Goal: Information Seeking & Learning: Learn about a topic

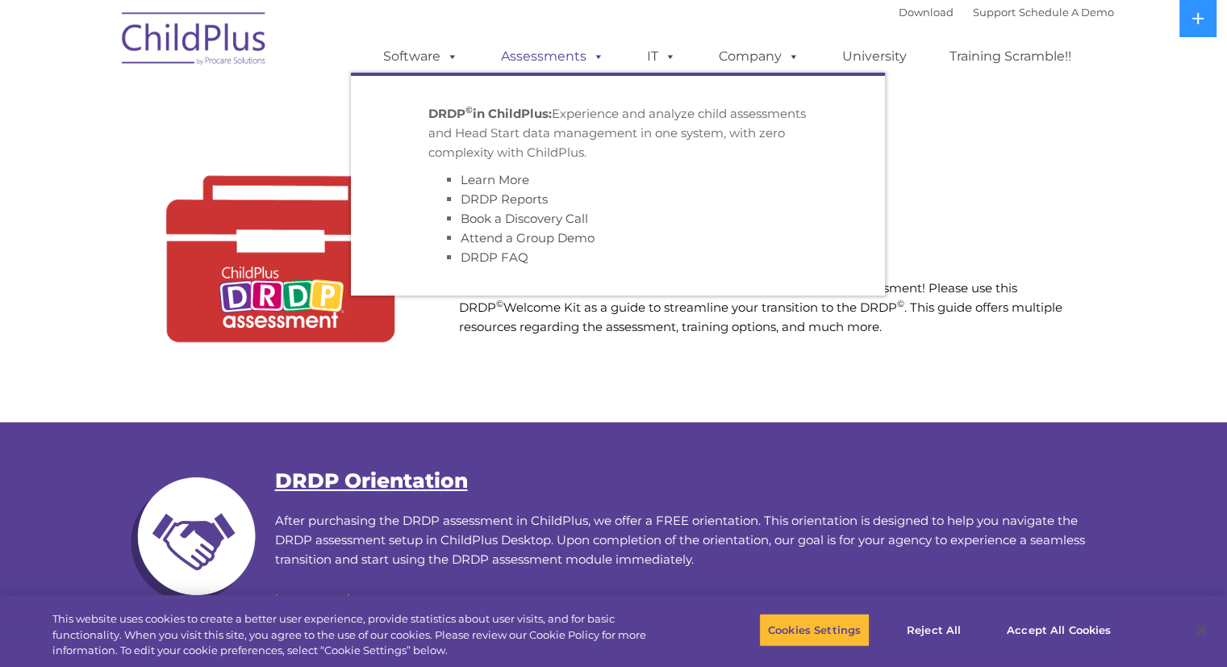
click at [565, 58] on link "Assessments" at bounding box center [553, 56] width 136 height 32
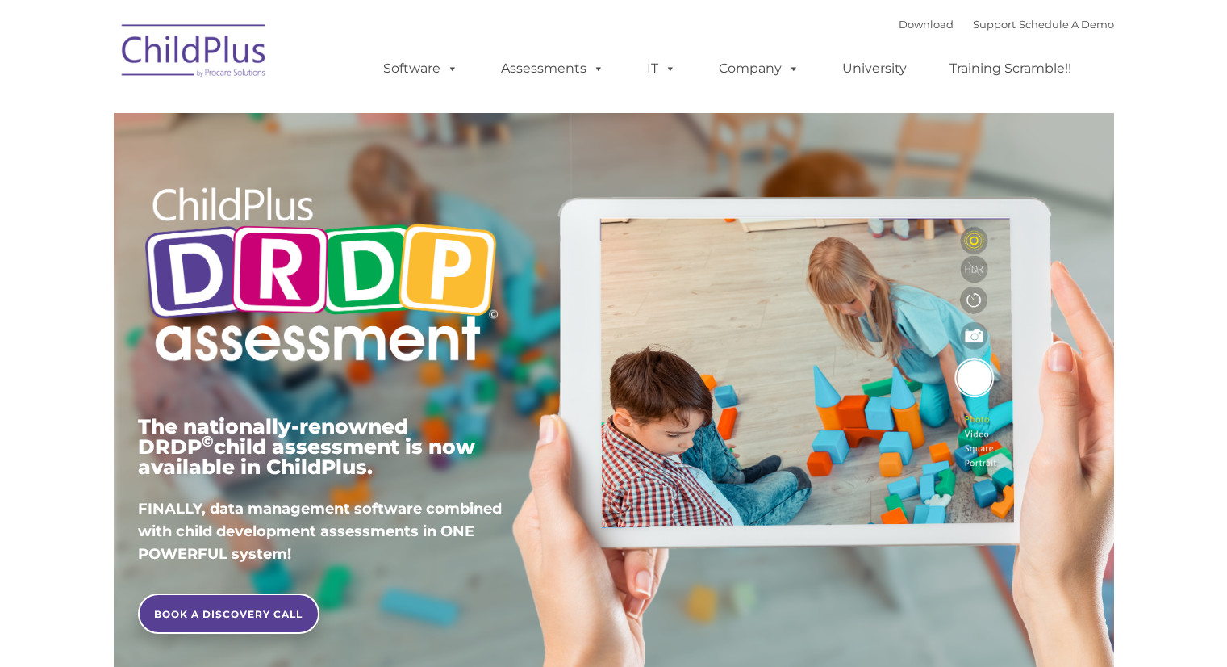
type input ""
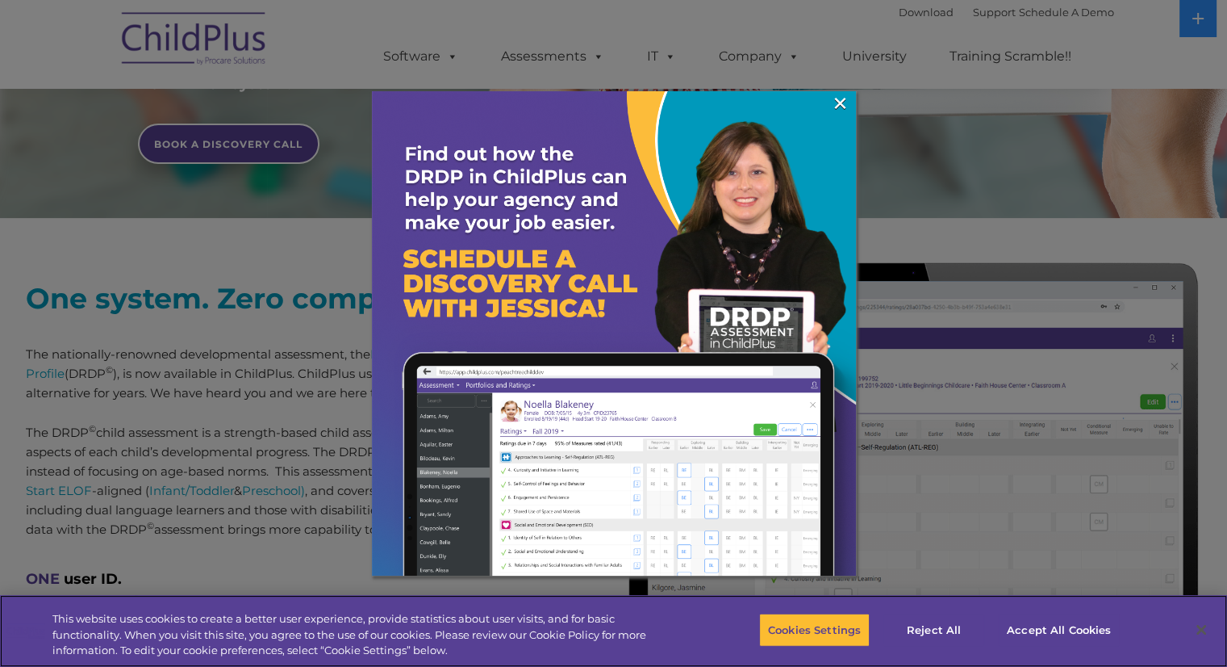
scroll to position [473, 0]
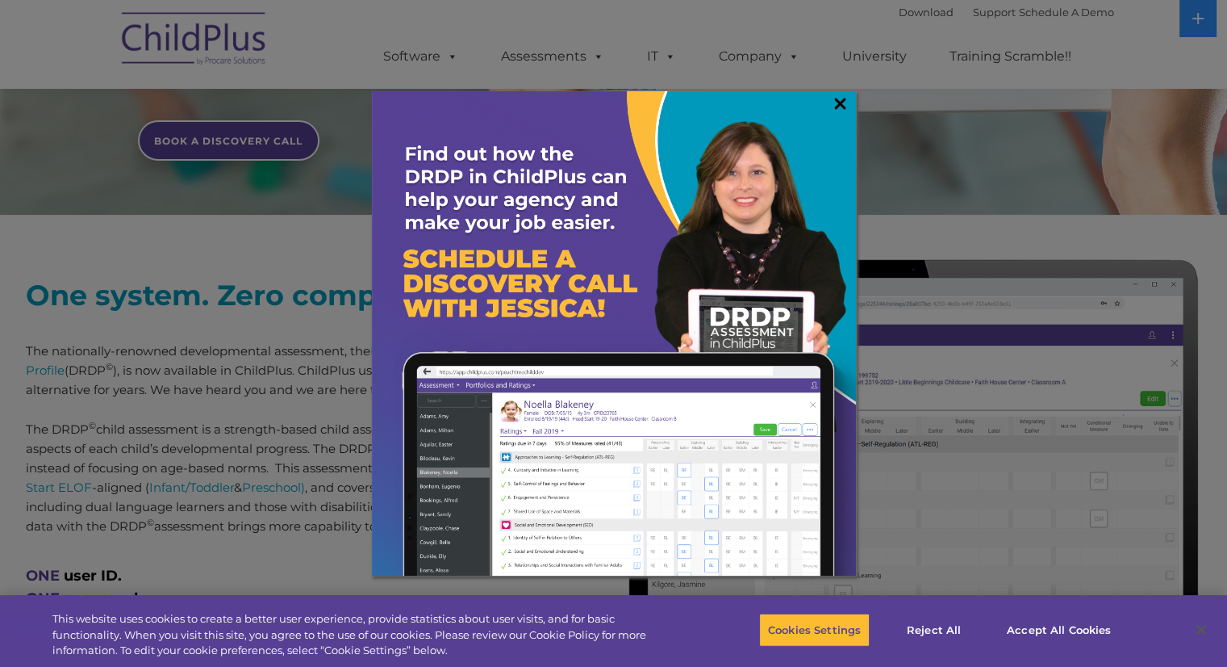
click at [838, 99] on link "×" at bounding box center [840, 103] width 19 height 16
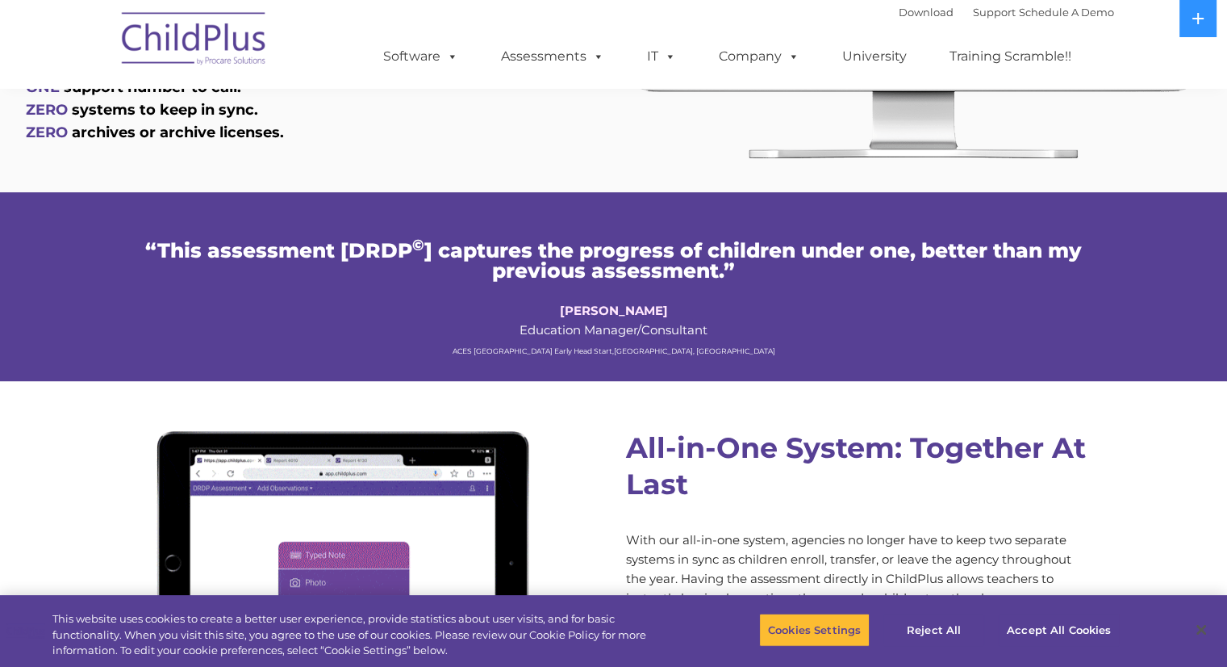
scroll to position [1049, 0]
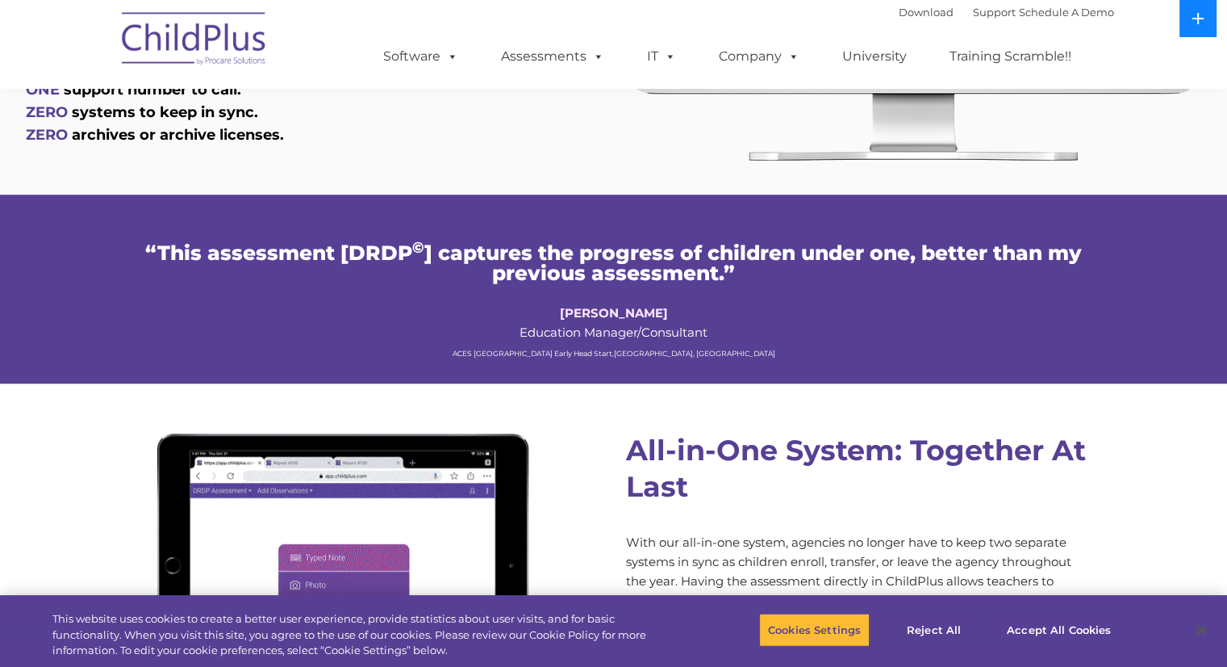
click at [1197, 17] on icon at bounding box center [1198, 18] width 13 height 13
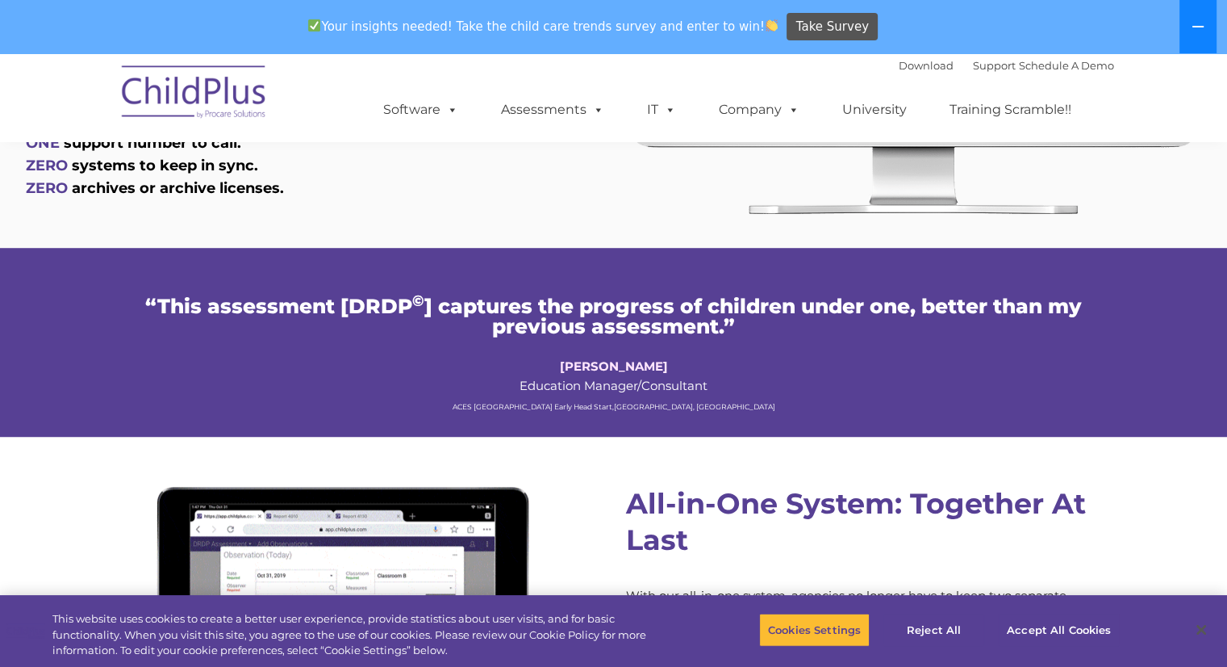
click at [1197, 17] on button at bounding box center [1198, 26] width 37 height 53
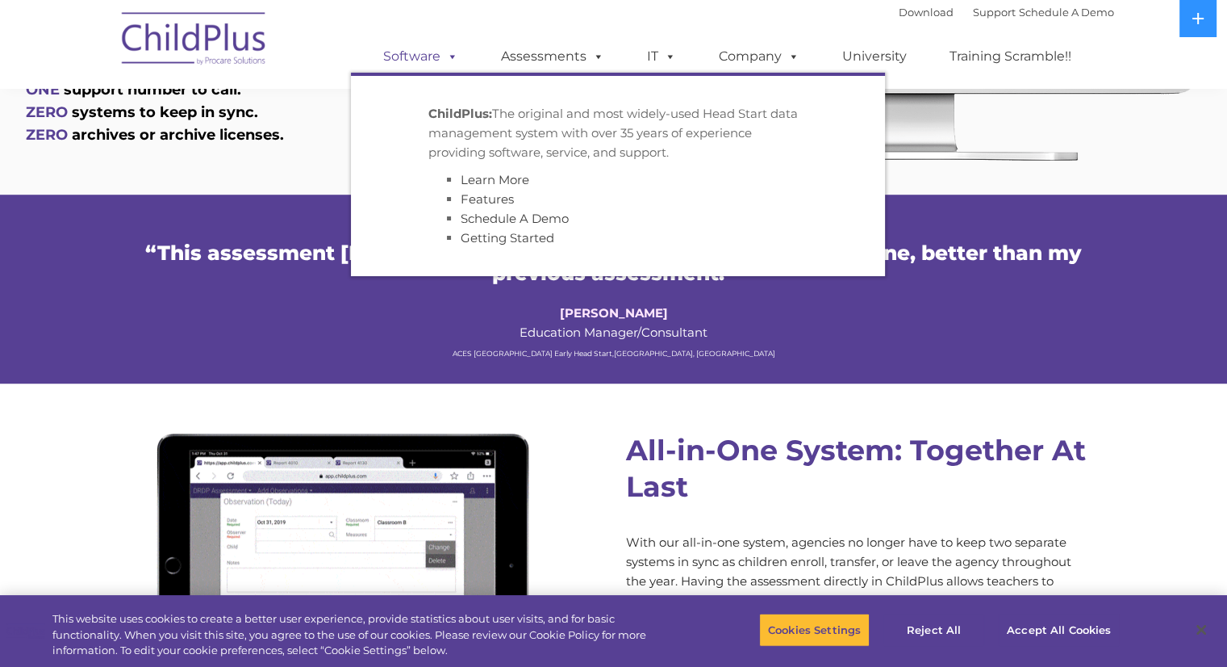
click at [429, 59] on link "Software" at bounding box center [420, 56] width 107 height 32
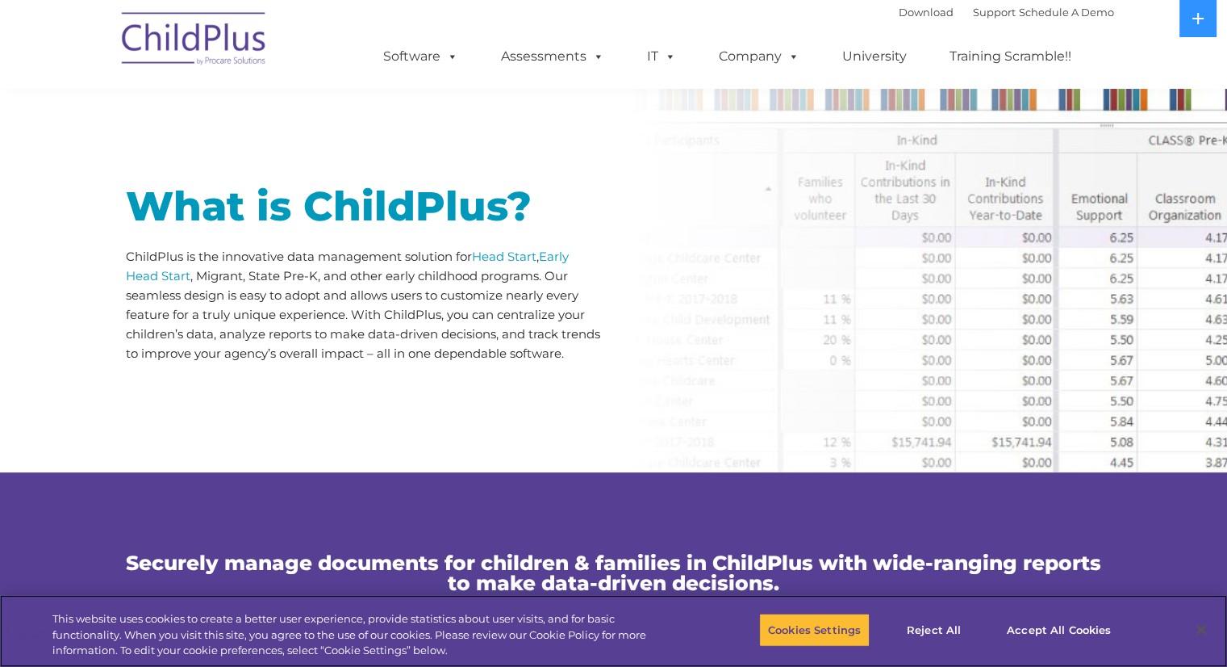
scroll to position [470, 0]
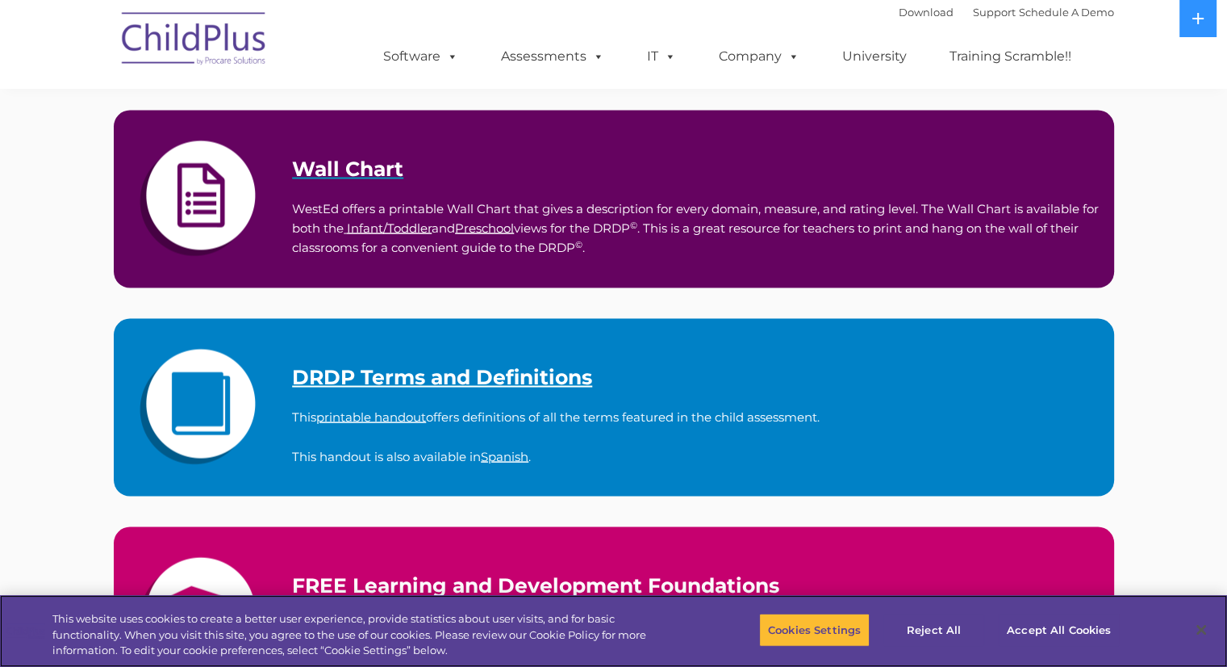
scroll to position [3135, 0]
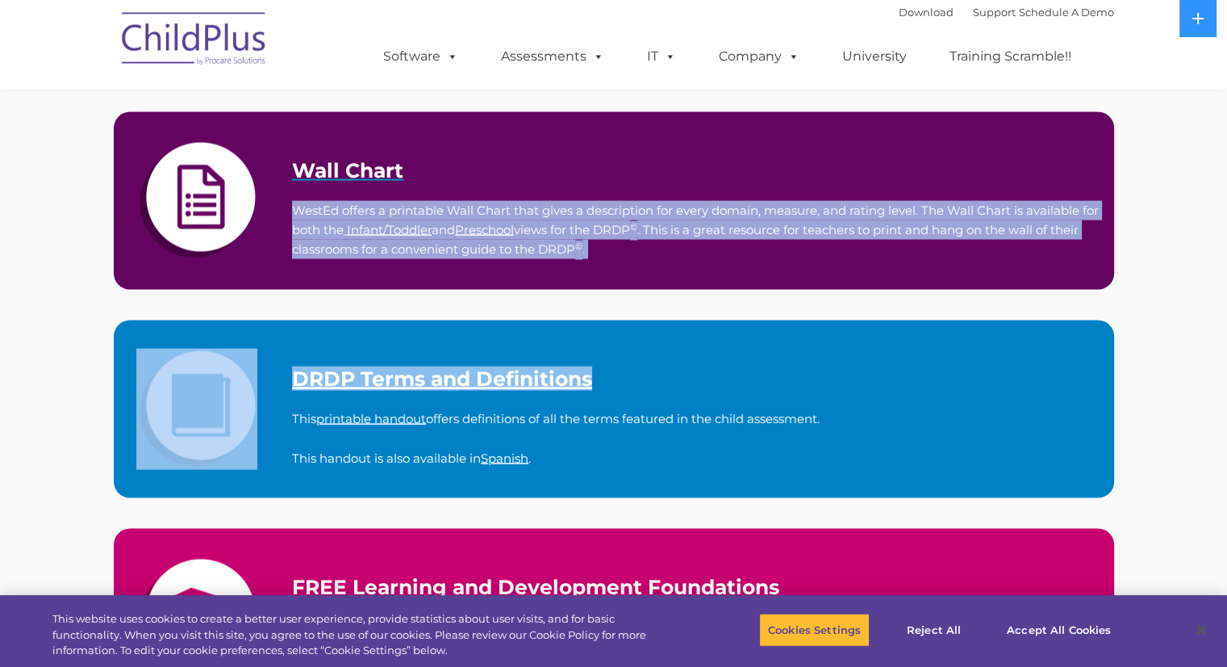
drag, startPoint x: 765, startPoint y: 153, endPoint x: 892, endPoint y: 498, distance: 368.1
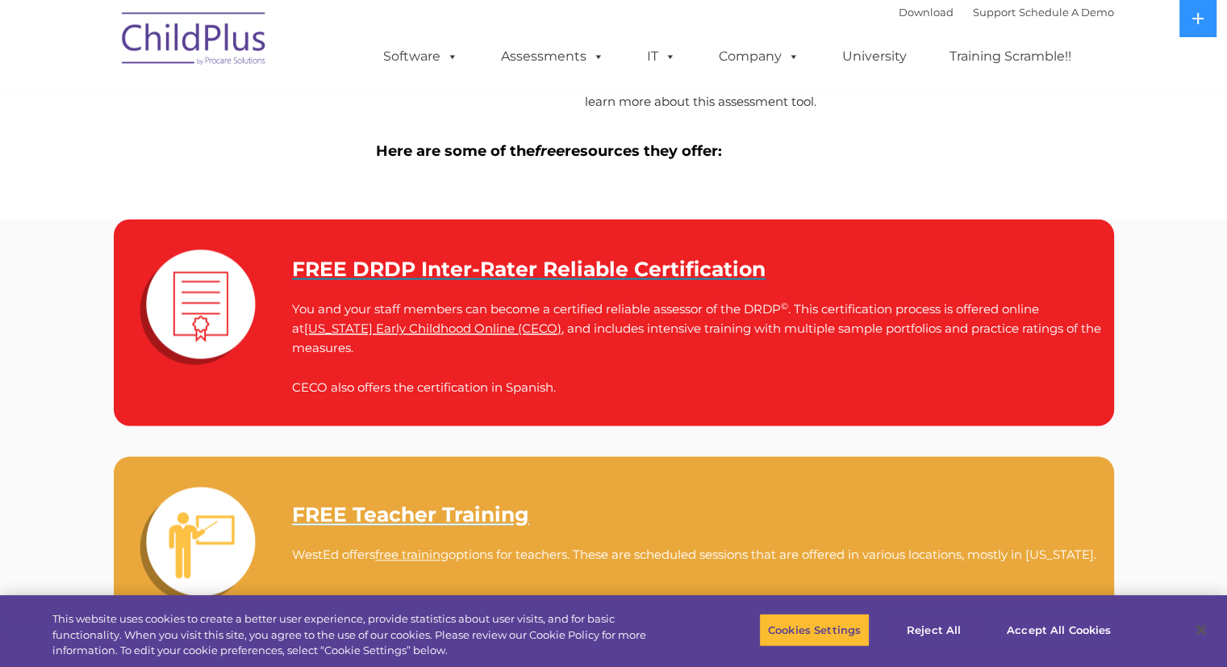
scroll to position [2141, 0]
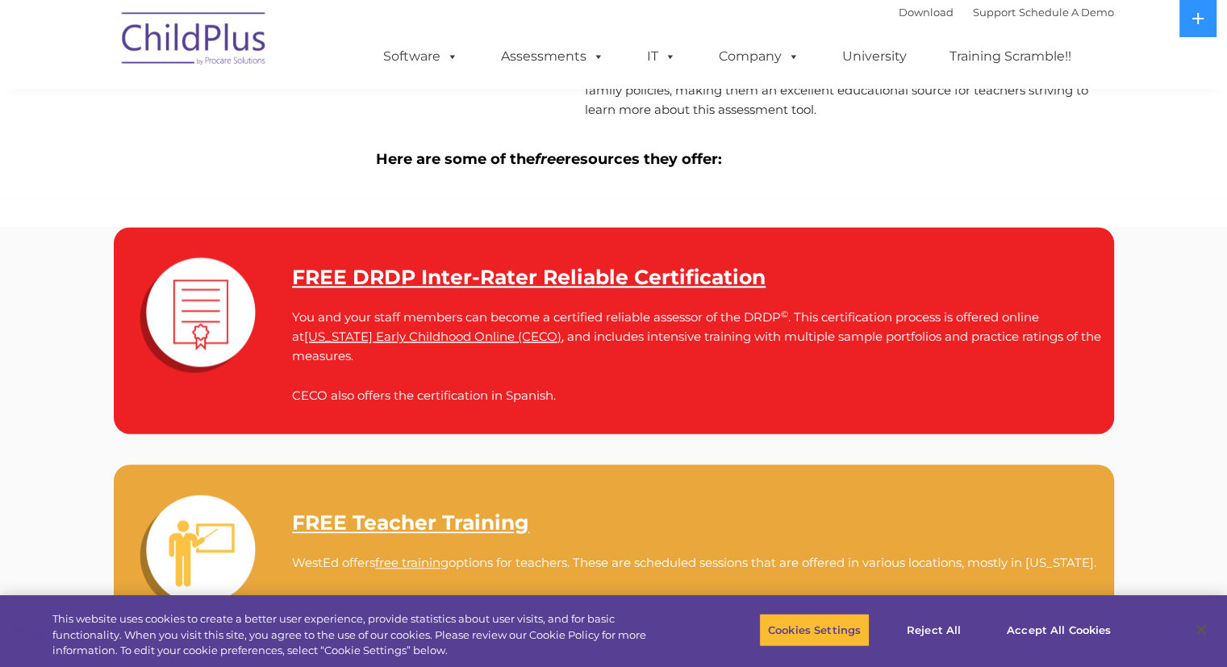
click at [496, 277] on strong "FREE DRDP Inter-Rater Reliable Certification" at bounding box center [529, 277] width 474 height 24
